Goal: Use online tool/utility: Utilize a website feature to perform a specific function

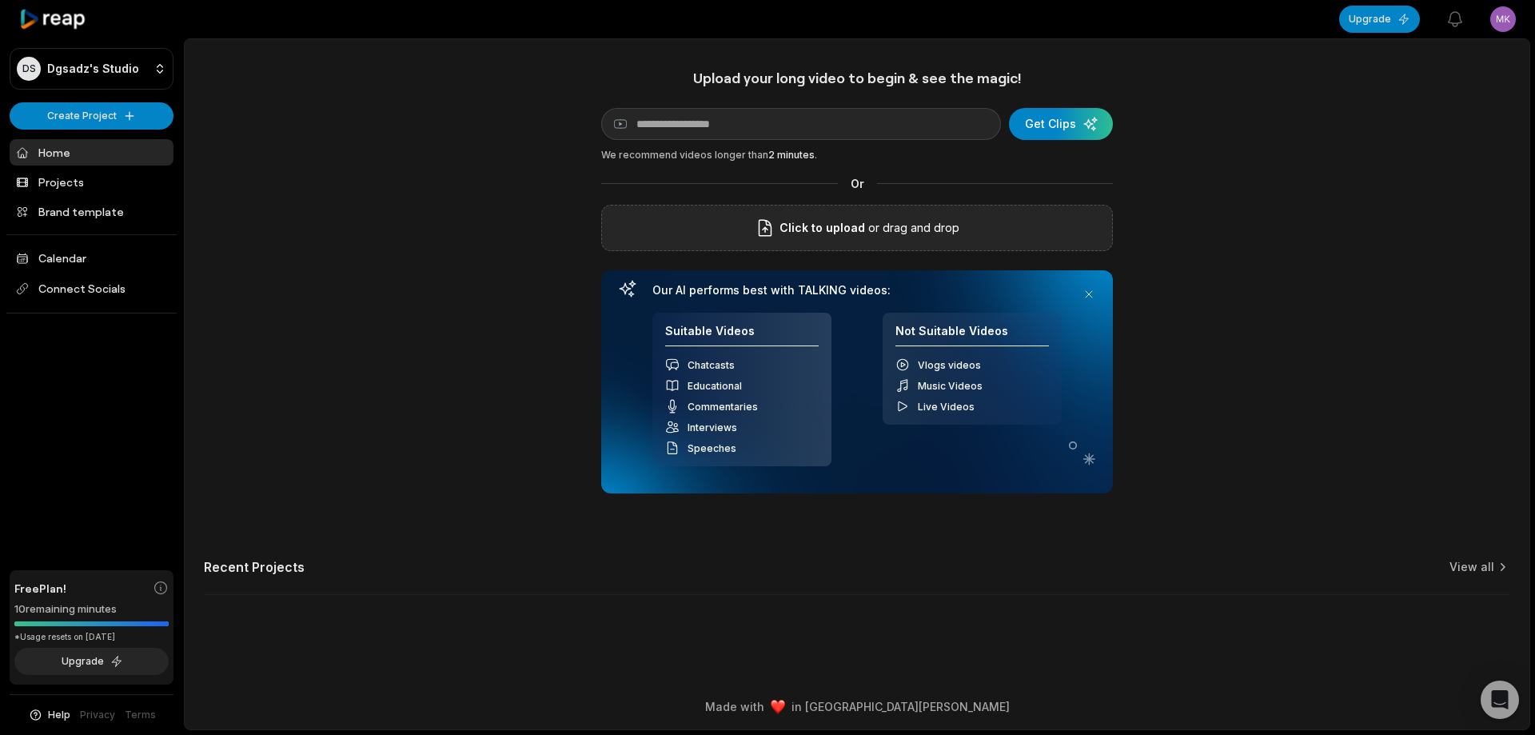
click at [881, 233] on p "or drag and drop" at bounding box center [912, 227] width 94 height 19
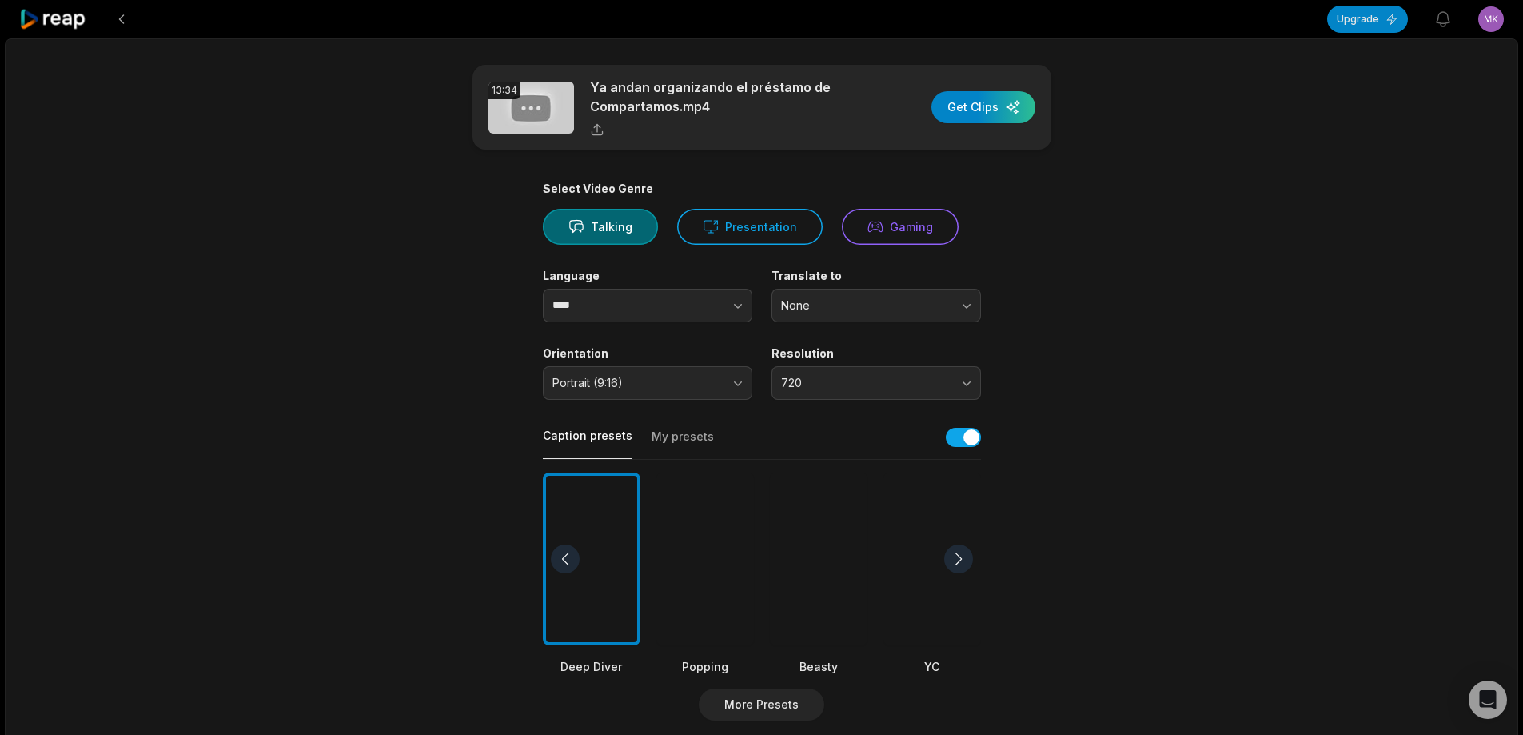
click at [840, 556] on div at bounding box center [819, 558] width 98 height 173
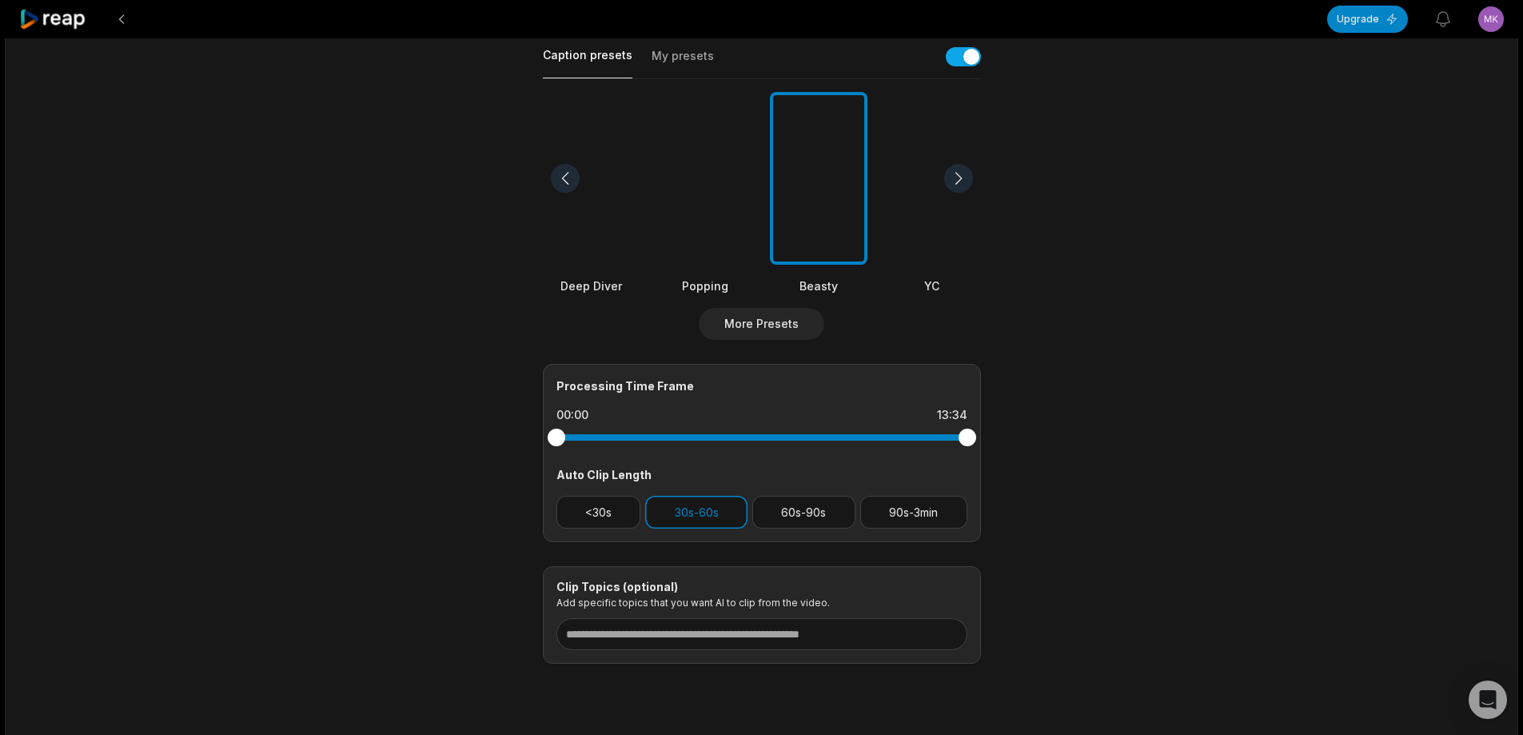
scroll to position [424, 0]
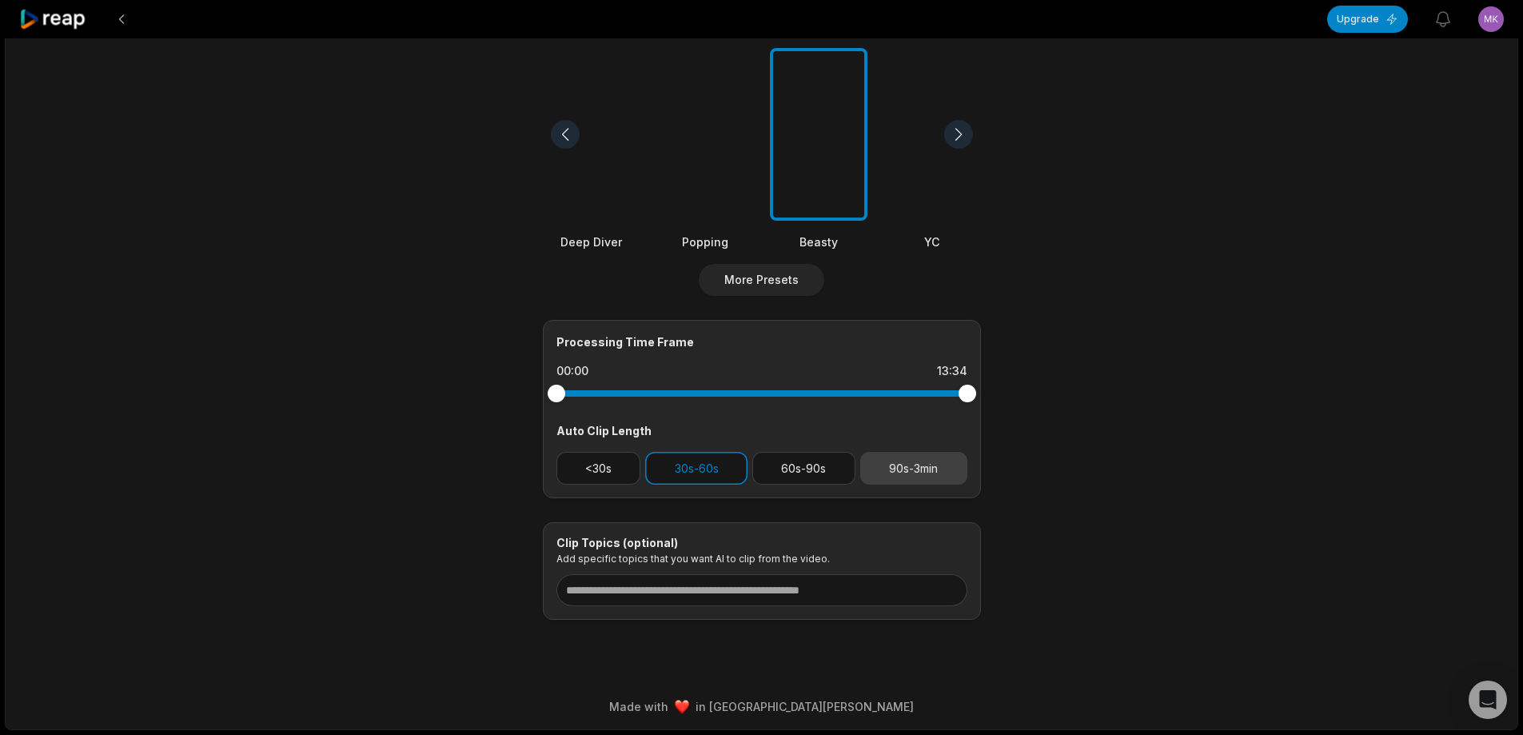
click at [906, 476] on button "90s-3min" at bounding box center [913, 468] width 107 height 33
click at [709, 458] on button "30s-60s" at bounding box center [696, 468] width 102 height 33
drag, startPoint x: 963, startPoint y: 390, endPoint x: 858, endPoint y: 390, distance: 104.7
click at [858, 390] on div at bounding box center [859, 393] width 18 height 18
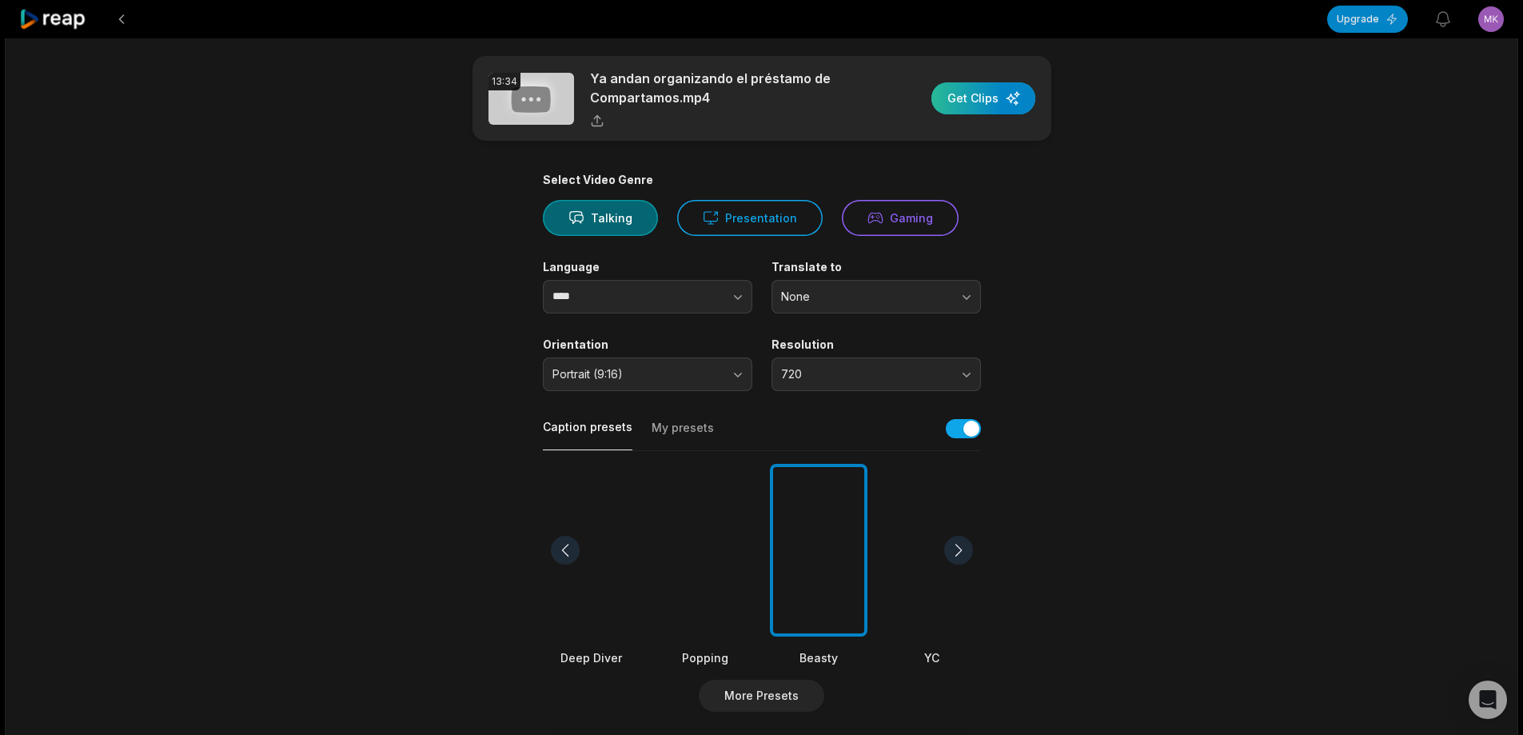
scroll to position [0, 0]
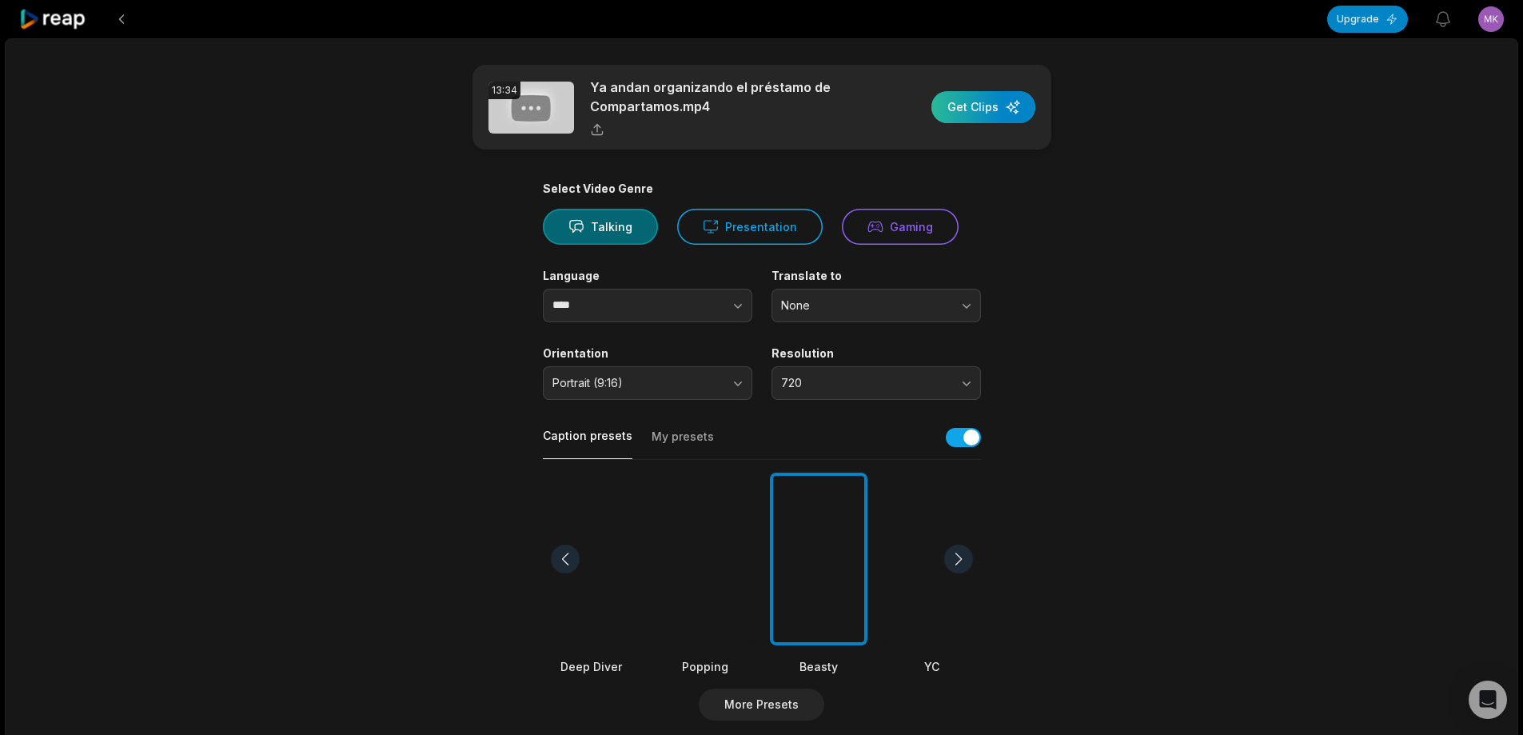
click at [979, 105] on div "button" at bounding box center [983, 107] width 104 height 32
